Goal: Task Accomplishment & Management: Manage account settings

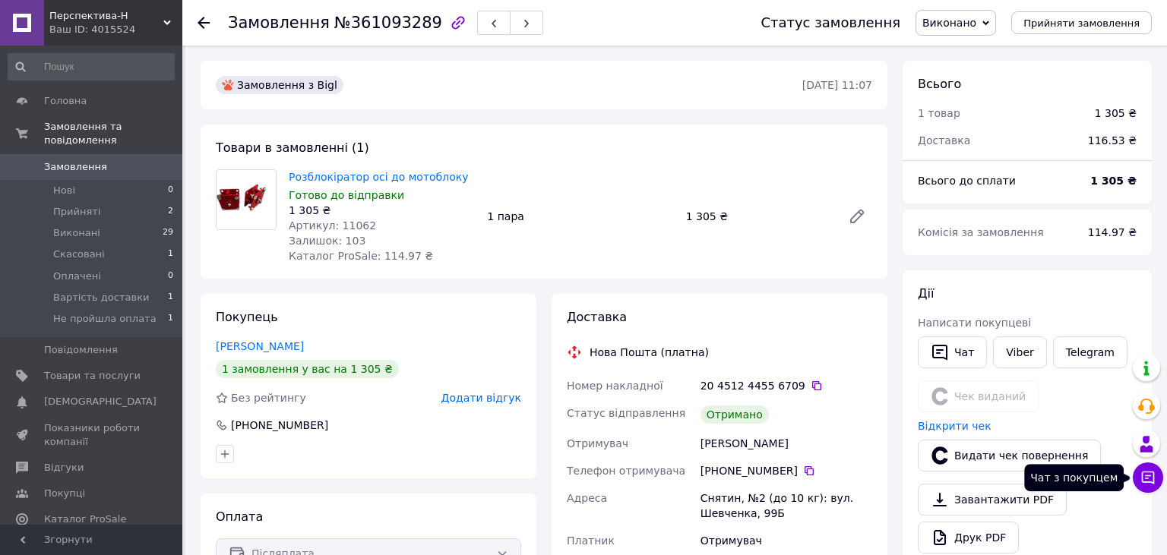
click at [1155, 481] on icon at bounding box center [1147, 477] width 15 height 15
click at [1148, 475] on icon at bounding box center [1147, 477] width 15 height 15
click at [1148, 476] on icon at bounding box center [1148, 478] width 13 height 13
click at [1147, 476] on icon at bounding box center [1148, 478] width 13 height 13
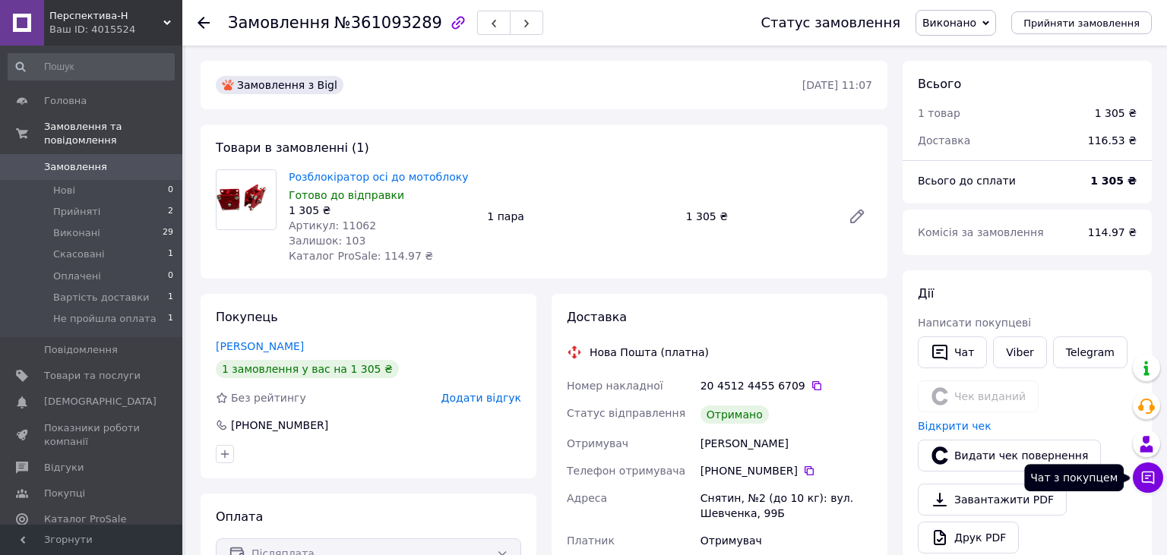
click at [1147, 476] on icon at bounding box center [1148, 478] width 13 height 13
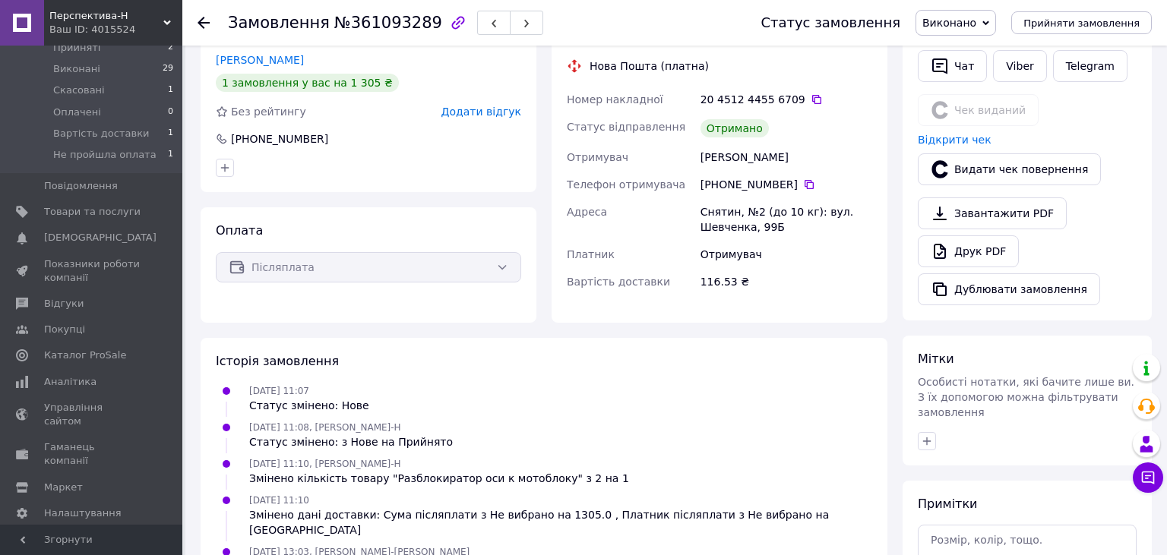
scroll to position [321, 0]
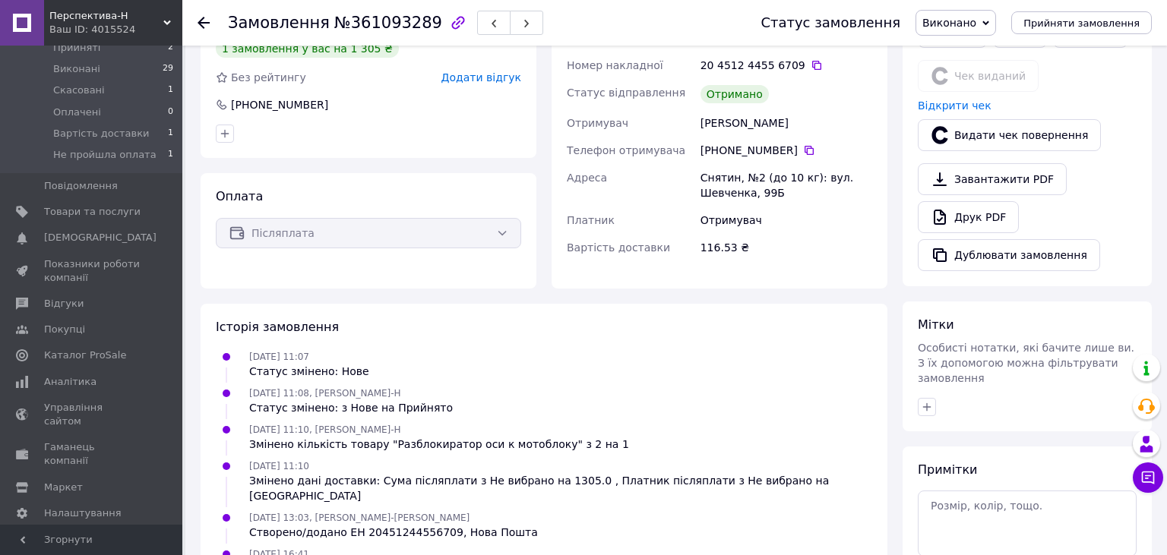
click at [107, 532] on span "[PERSON_NAME] та рахунки Prom мікс 1 000" at bounding box center [92, 553] width 96 height 42
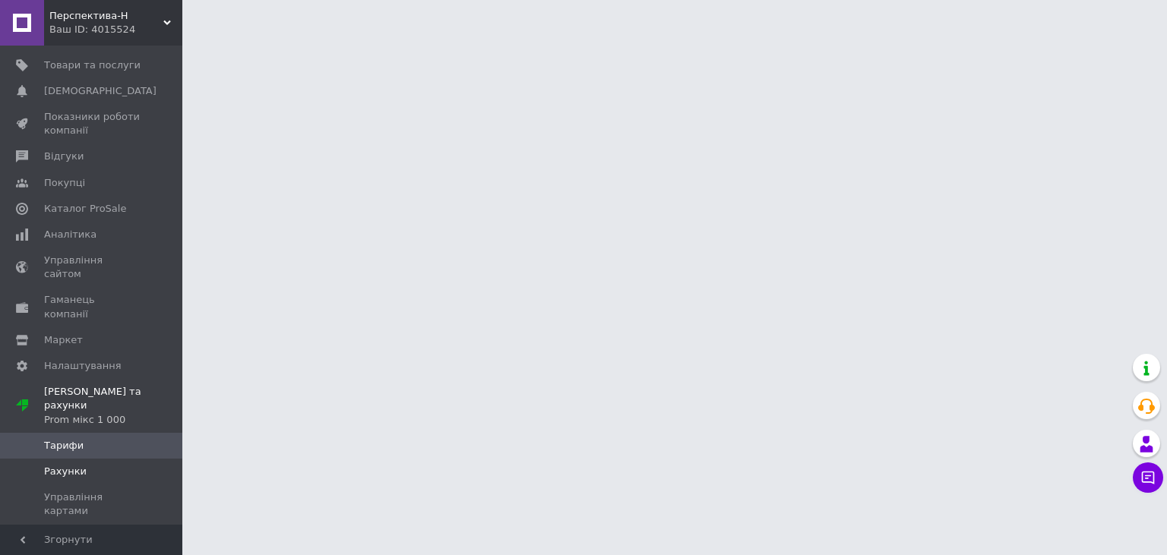
scroll to position [46, 0]
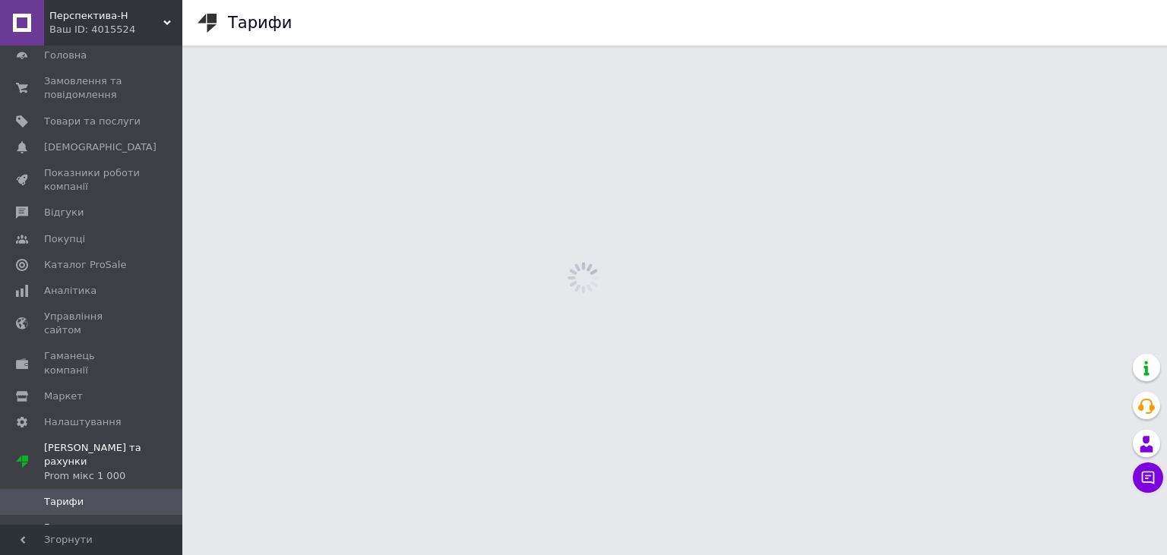
drag, startPoint x: 77, startPoint y: 488, endPoint x: 103, endPoint y: 484, distance: 26.1
click at [77, 521] on span "Рахунки" at bounding box center [65, 528] width 43 height 14
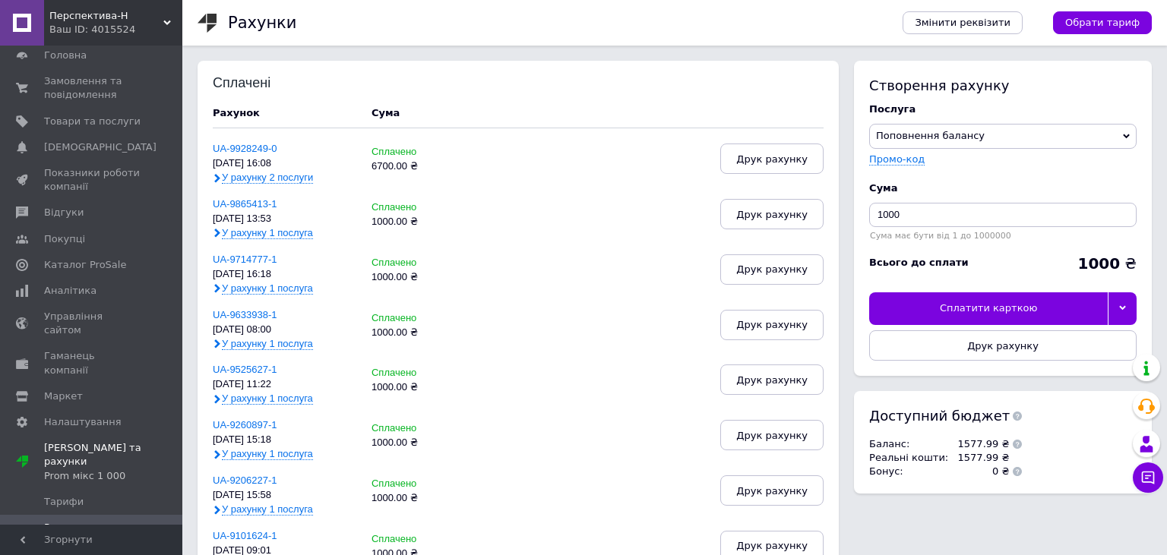
click at [214, 178] on icon at bounding box center [217, 178] width 9 height 9
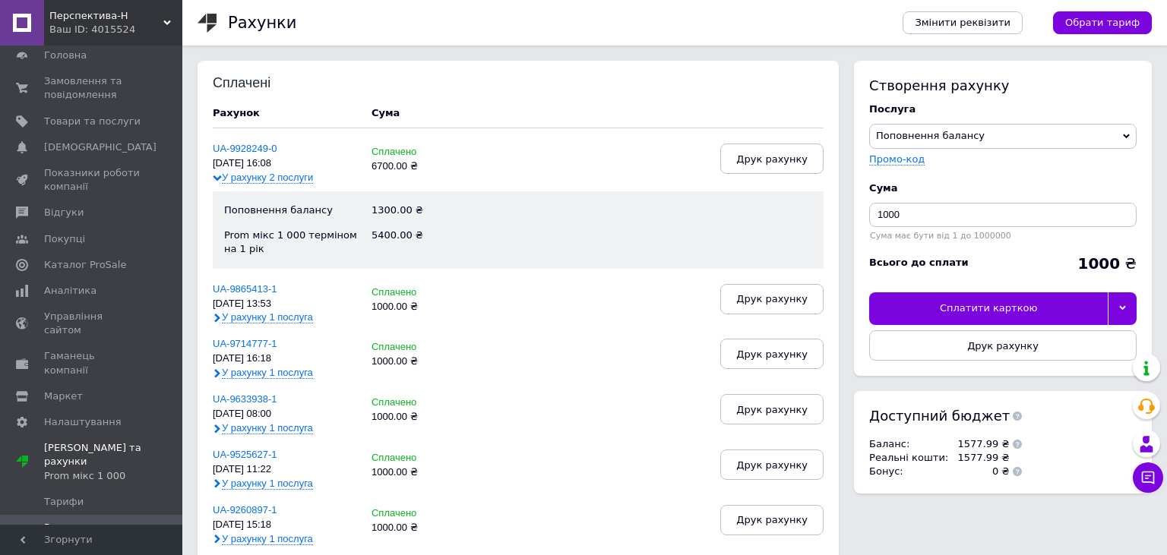
click at [296, 321] on span "У рахунку 1 послуга" at bounding box center [267, 317] width 91 height 12
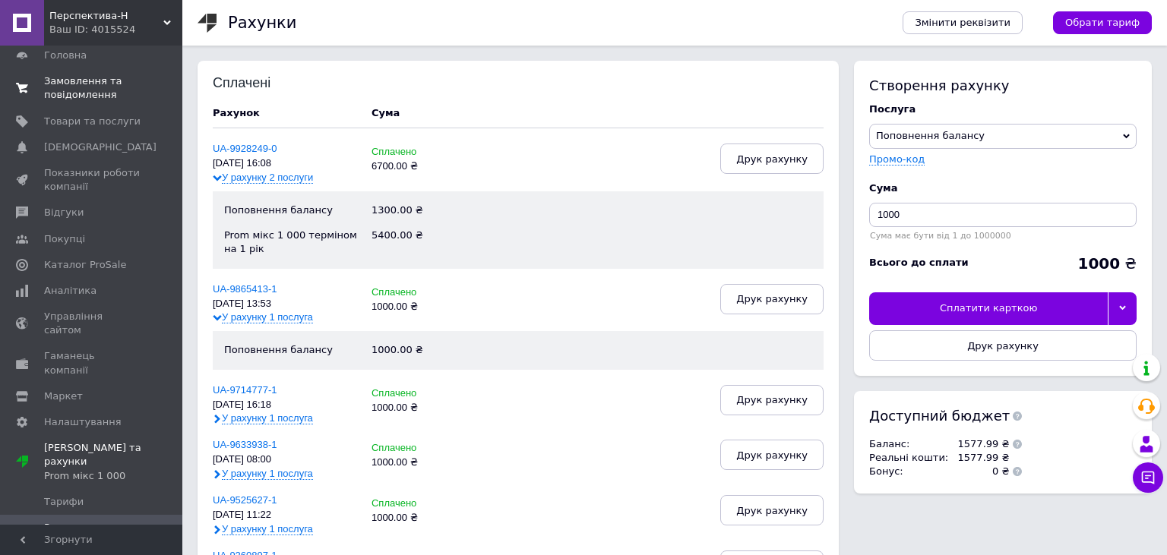
click at [84, 93] on span "Замовлення та повідомлення" at bounding box center [92, 87] width 96 height 27
